Goal: Information Seeking & Learning: Learn about a topic

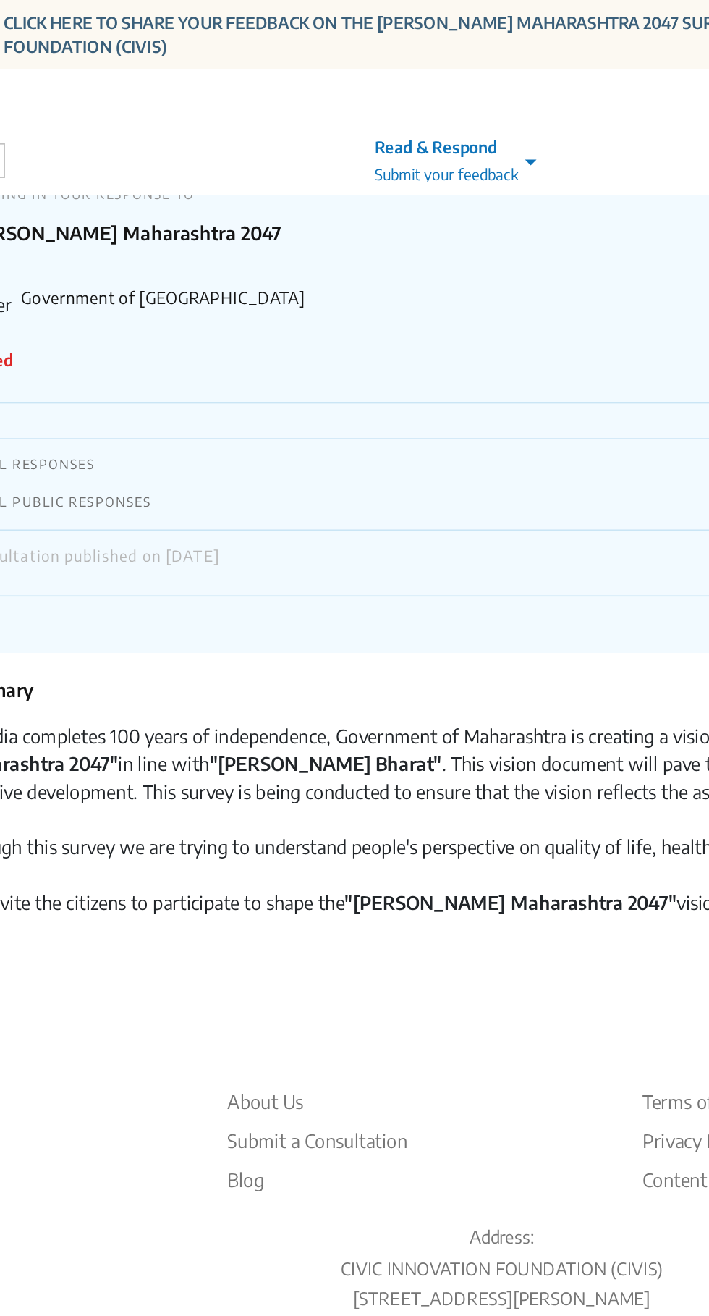
click at [368, 103] on span at bounding box center [374, 100] width 18 height 15
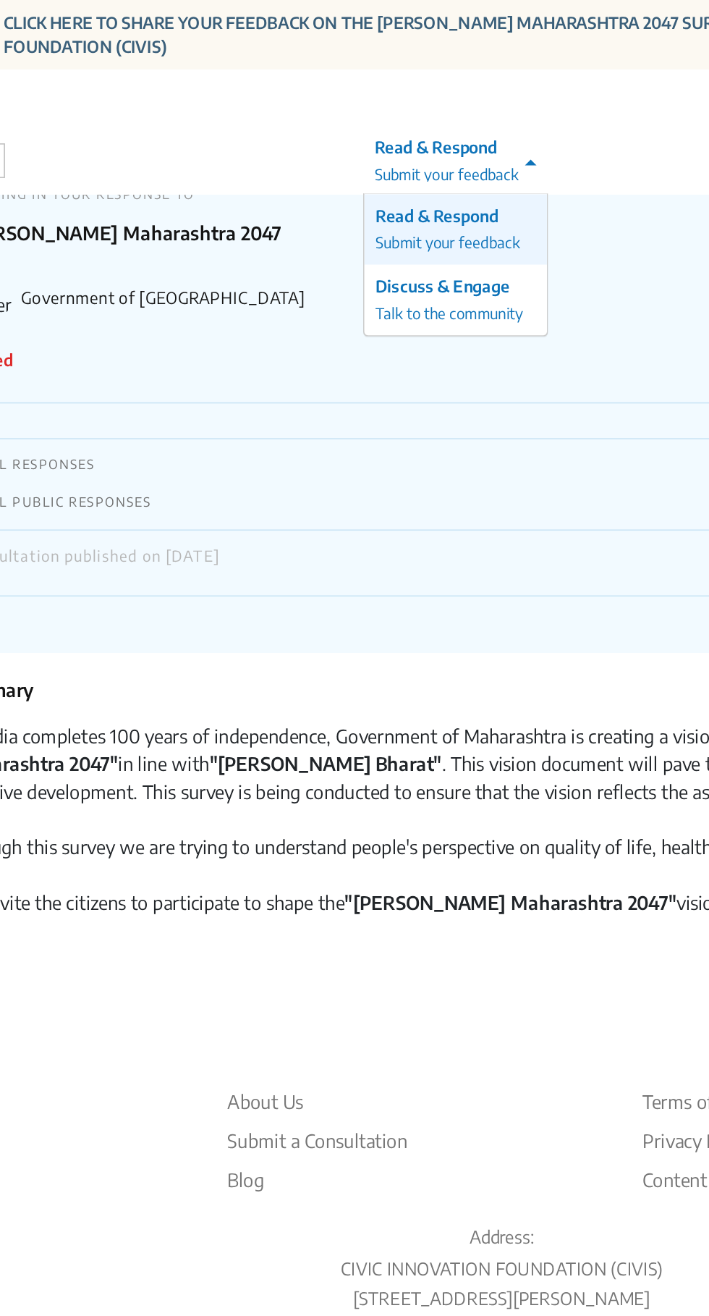
click at [368, 95] on span at bounding box center [374, 100] width 18 height 15
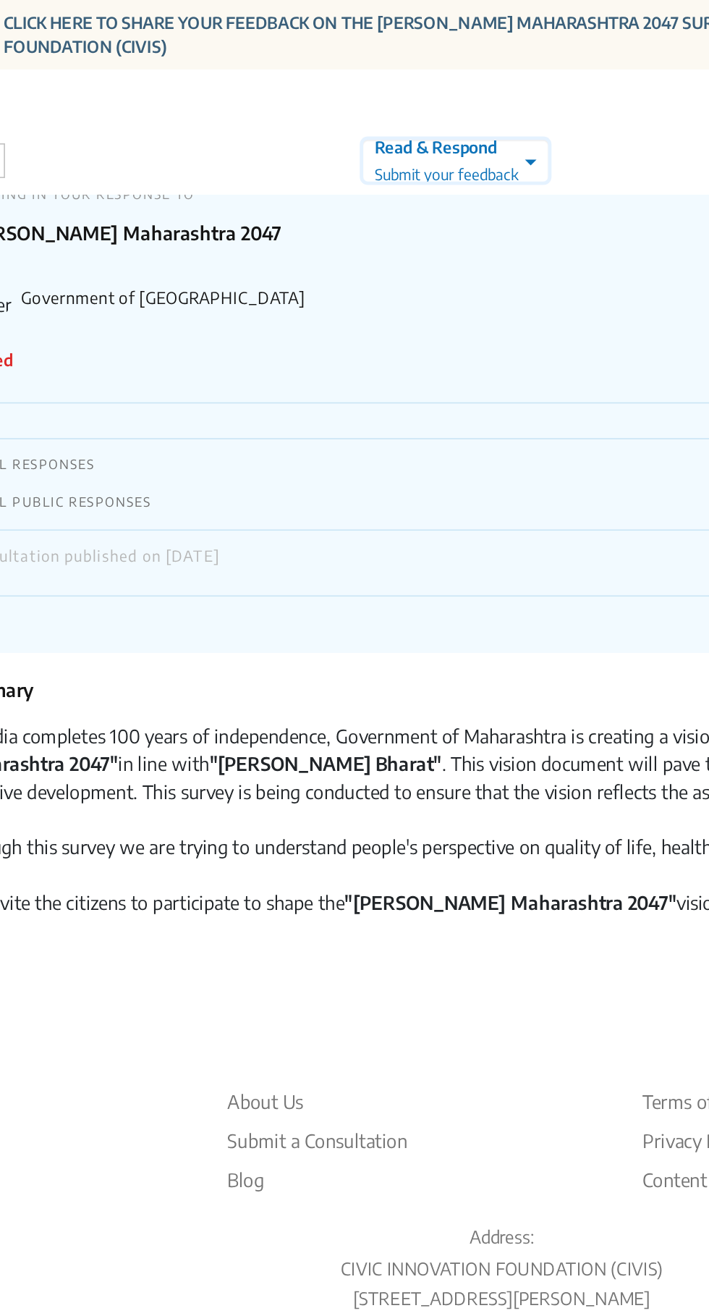
click at [344, 98] on div at bounding box center [326, 99] width 116 height 17
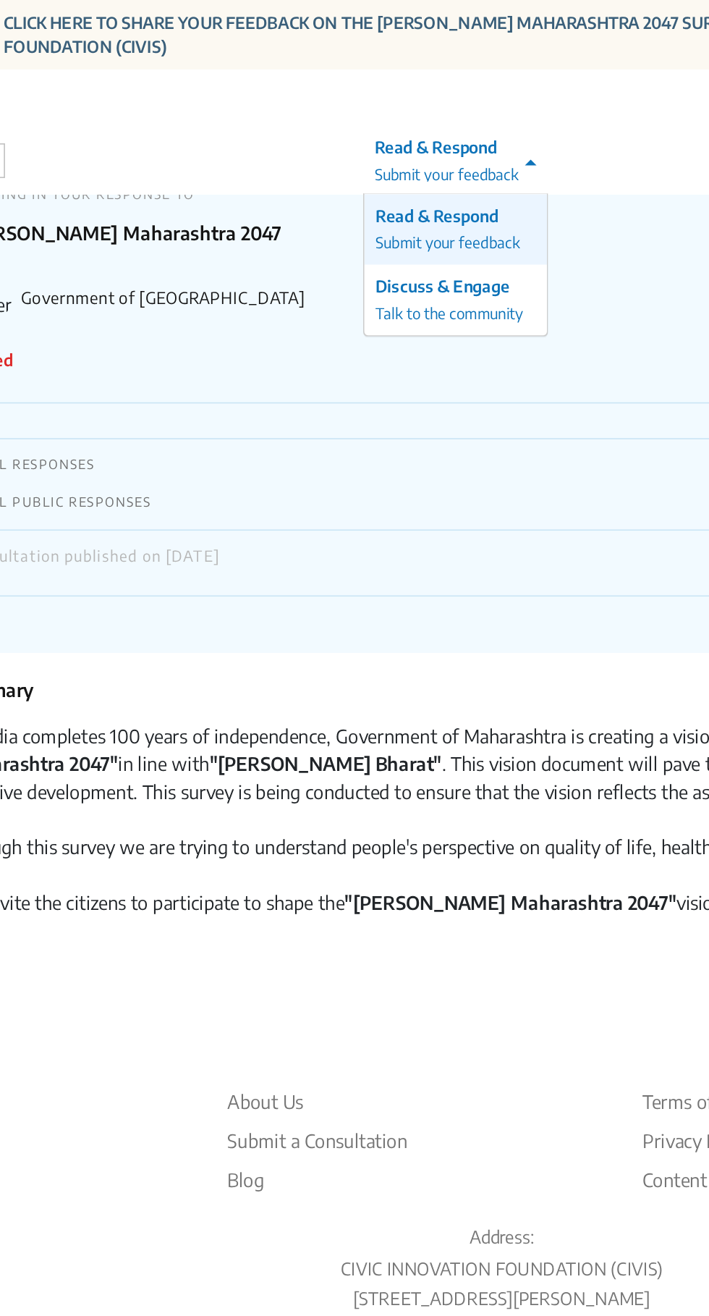
click at [323, 135] on p "Read & Respond" at bounding box center [326, 134] width 100 height 15
